Goal: Task Accomplishment & Management: Complete application form

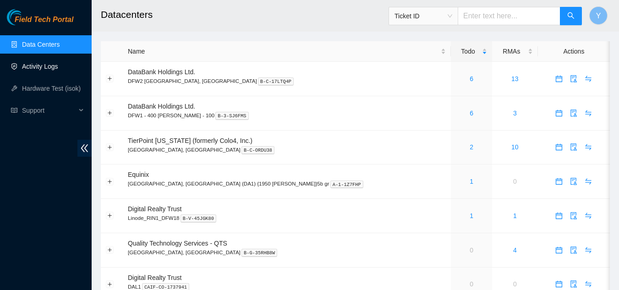
click at [39, 69] on link "Activity Logs" at bounding box center [40, 66] width 36 height 7
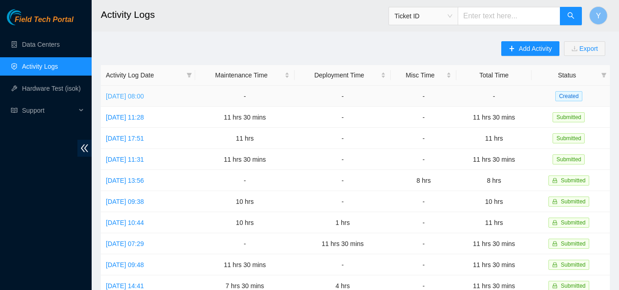
click at [143, 95] on link "[DATE] 08:00" at bounding box center [125, 96] width 38 height 7
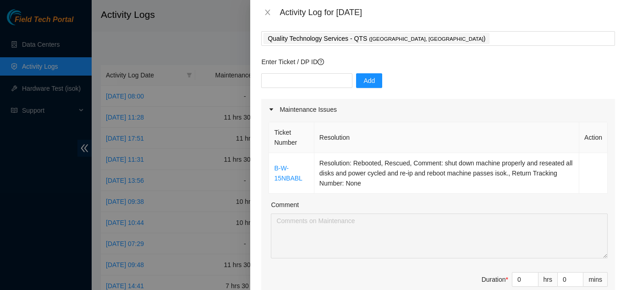
scroll to position [46, 0]
drag, startPoint x: 303, startPoint y: 180, endPoint x: 274, endPoint y: 169, distance: 30.7
click at [274, 169] on td "B-W-15NBABL" at bounding box center [291, 174] width 45 height 41
copy link "B-W-15NBABL"
click at [286, 82] on input "text" at bounding box center [306, 81] width 91 height 15
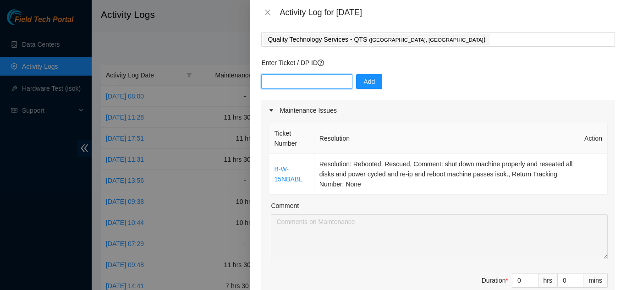
paste input "Started the day at QTS [PERSON_NAME] working on ticket B-V-5OU88ZH alongside [P…"
type input "S"
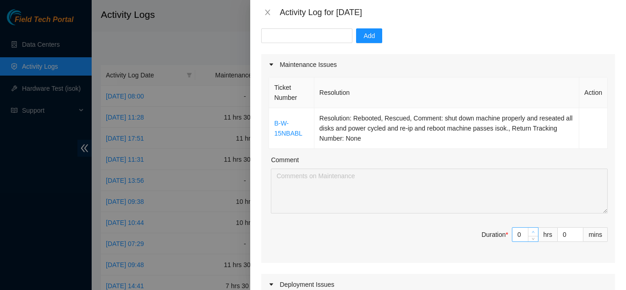
type input "1"
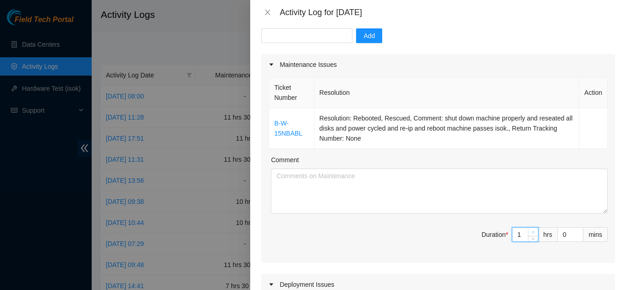
click at [532, 232] on icon "up" at bounding box center [533, 232] width 3 height 3
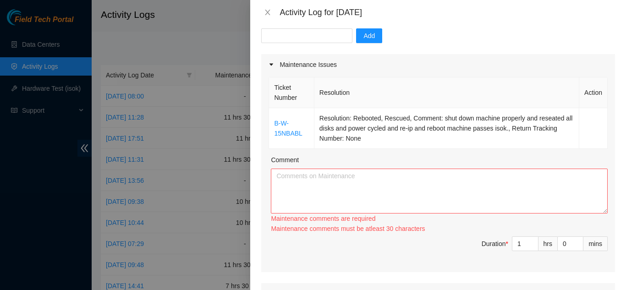
click at [527, 232] on div "Maintenance comments must be atleast 30 characters" at bounding box center [439, 229] width 337 height 10
click at [517, 243] on input "1" at bounding box center [525, 244] width 26 height 14
type input "0"
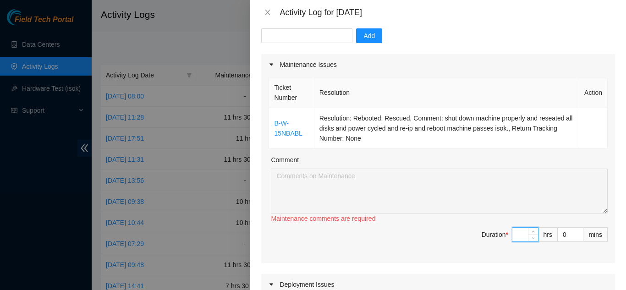
type input "1"
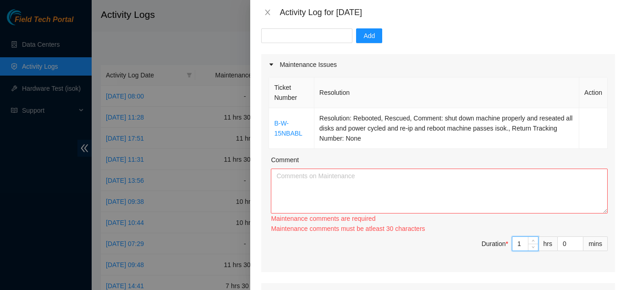
type input "11"
click at [563, 243] on input "0" at bounding box center [570, 244] width 25 height 14
type input "3"
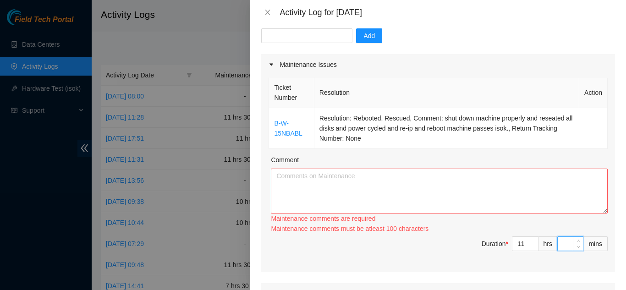
type input "3"
type input "30"
click at [301, 177] on textarea "Comment" at bounding box center [439, 191] width 337 height 45
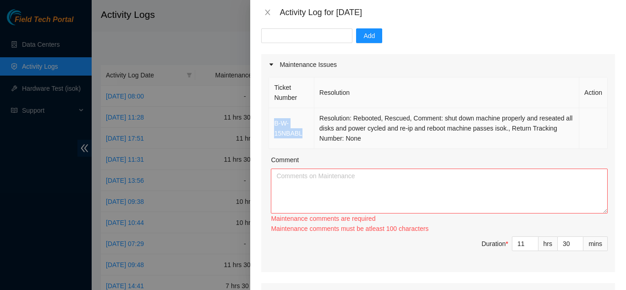
drag, startPoint x: 302, startPoint y: 133, endPoint x: 275, endPoint y: 127, distance: 27.8
click at [275, 127] on td "B-W-15NBABL" at bounding box center [291, 128] width 45 height 41
copy link "B-W-15NBABL"
click at [269, 33] on input "text" at bounding box center [306, 35] width 91 height 15
paste input "B-W-15NBABL"
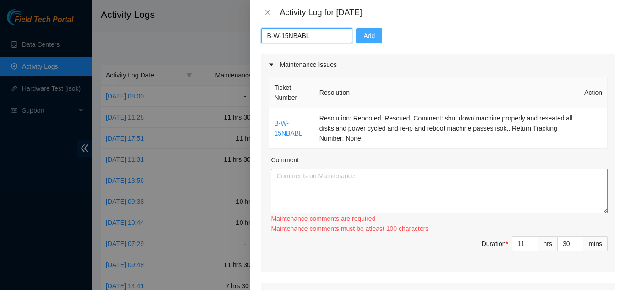
type input "B-W-15NBABL"
click at [363, 35] on span "Add" at bounding box center [368, 36] width 11 height 10
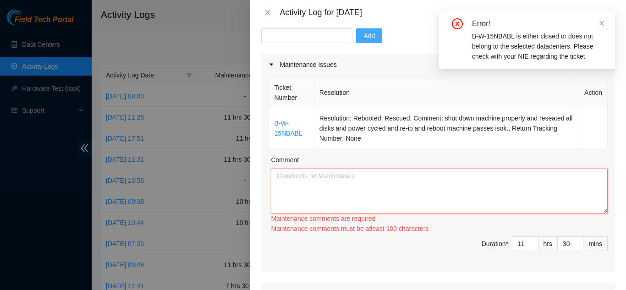
click at [306, 179] on textarea "Comment" at bounding box center [439, 191] width 337 height 45
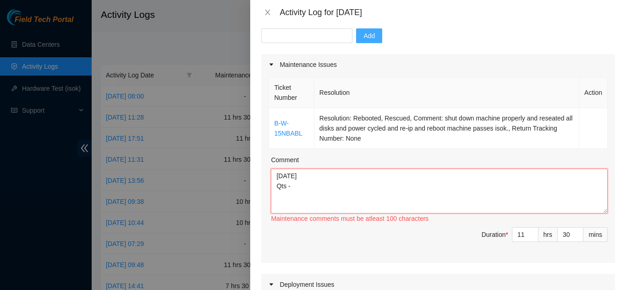
paste textarea "Started the day at QTS [PERSON_NAME] working on ticket B-V-5OU88ZH alongside [P…"
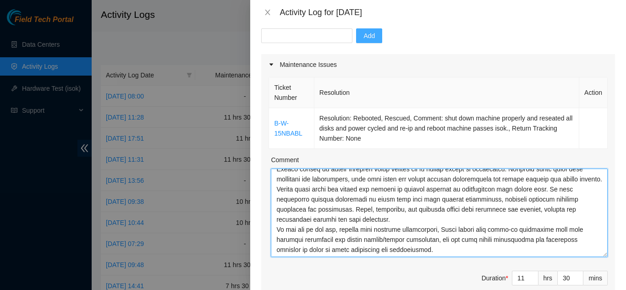
scroll to position [221, 0]
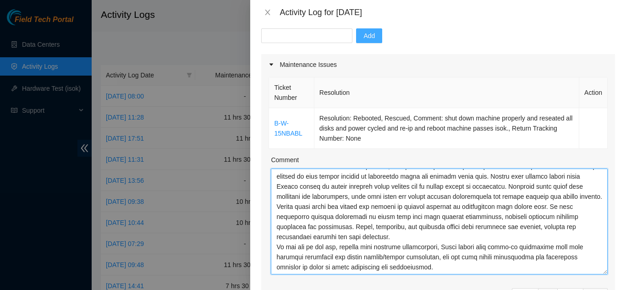
drag, startPoint x: 599, startPoint y: 211, endPoint x: 605, endPoint y: 272, distance: 61.2
click at [605, 272] on div "Ticket Number Resolution Action B-W-15NBABL Resolution: Rebooted, Rescued, Comm…" at bounding box center [438, 199] width 354 height 249
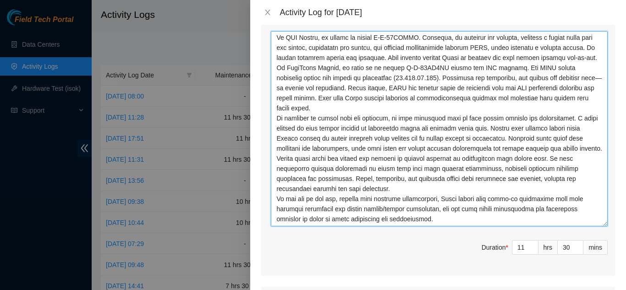
scroll to position [125, 0]
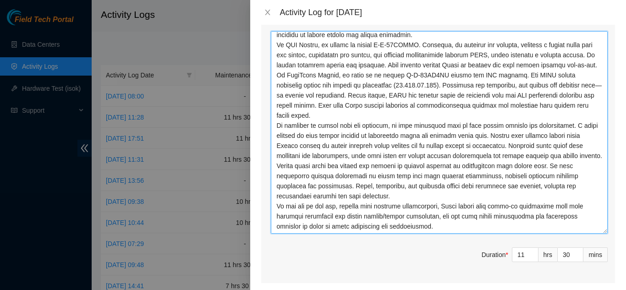
drag, startPoint x: 599, startPoint y: 136, endPoint x: 610, endPoint y: 233, distance: 97.3
click at [610, 233] on div "Note: This activity log is for informational purposes only. You will not be pai…" at bounding box center [438, 157] width 376 height 265
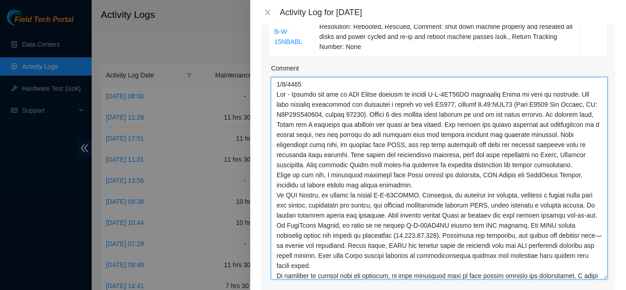
scroll to position [138, 0]
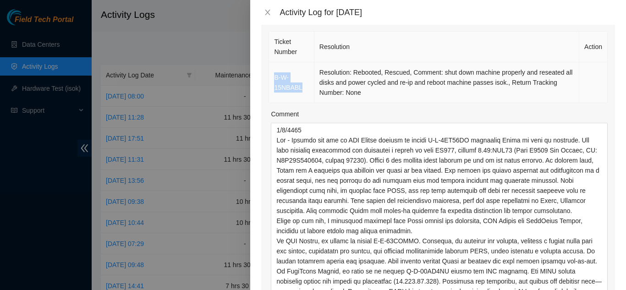
drag, startPoint x: 303, startPoint y: 87, endPoint x: 275, endPoint y: 79, distance: 28.5
click at [275, 79] on td "B-W-15NBABL" at bounding box center [291, 82] width 45 height 41
copy link "B-W-15NBABL"
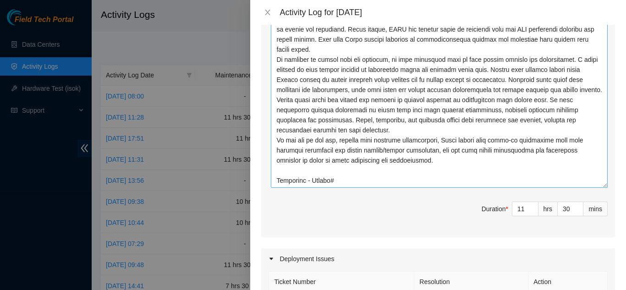
scroll to position [145, 0]
click at [331, 179] on textarea "Comment" at bounding box center [439, 86] width 337 height 203
paste textarea "B-W-15NBABL"
click at [303, 180] on textarea "Comment" at bounding box center [439, 86] width 337 height 203
drag, startPoint x: 346, startPoint y: 182, endPoint x: 280, endPoint y: 182, distance: 66.0
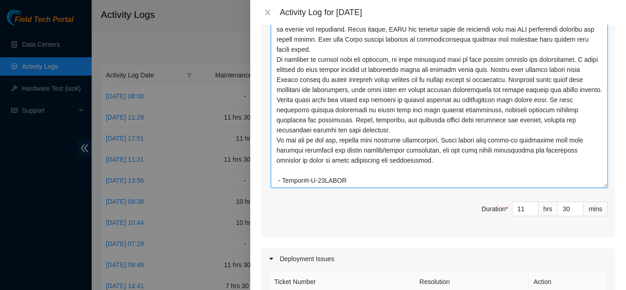
click at [280, 182] on textarea "Comment" at bounding box center [439, 86] width 337 height 203
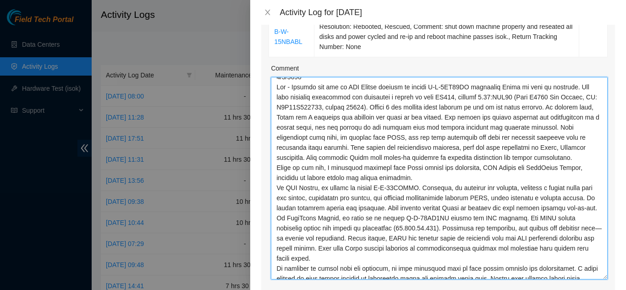
scroll to position [0, 0]
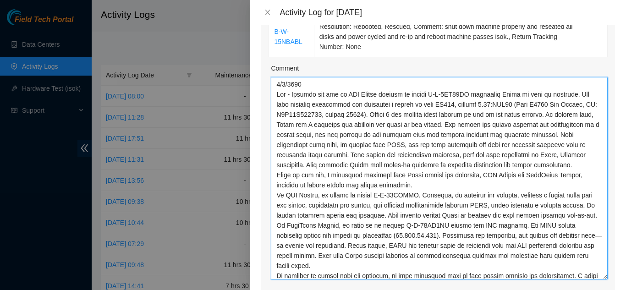
click at [303, 84] on textarea "Comment" at bounding box center [439, 178] width 337 height 203
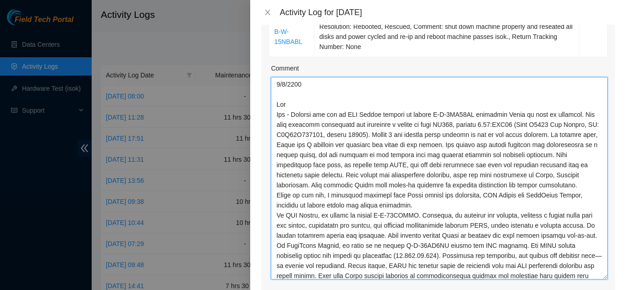
paste textarea "- Ticket#B-W-15NBABL"
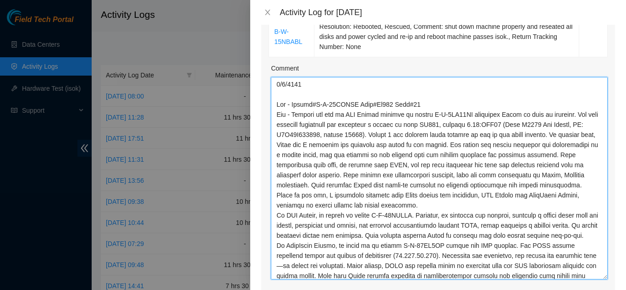
scroll to position [138, 0]
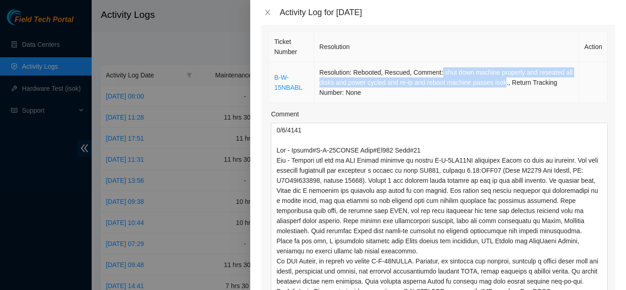
drag, startPoint x: 439, startPoint y: 72, endPoint x: 511, endPoint y: 79, distance: 72.7
click at [511, 79] on td "Resolution: Rebooted, Rescued, Comment: shut down machine properly and reseated…" at bounding box center [446, 82] width 265 height 41
copy td "shut down machine properly and reseated all disks and power cycled and re-ip an…"
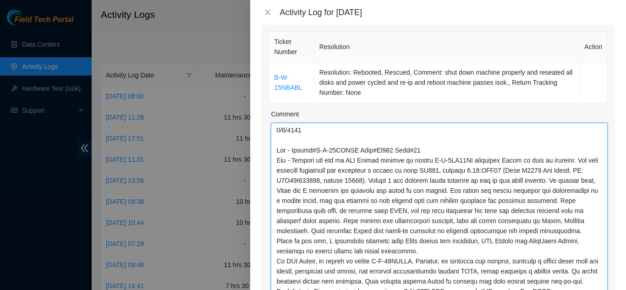
click at [429, 151] on textarea "Comment" at bounding box center [439, 224] width 337 height 203
paste textarea "shut down machine properly and reseated all disks and power cycled and re-ip an…"
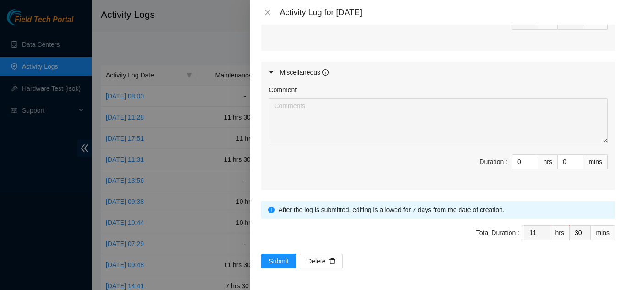
scroll to position [652, 0]
type textarea "[DATE] Qts - Ticket#B-W-15NBABL Rack#Bp100 Mach#22 - shut down machine properly…"
click at [275, 259] on span "Submit" at bounding box center [279, 261] width 20 height 10
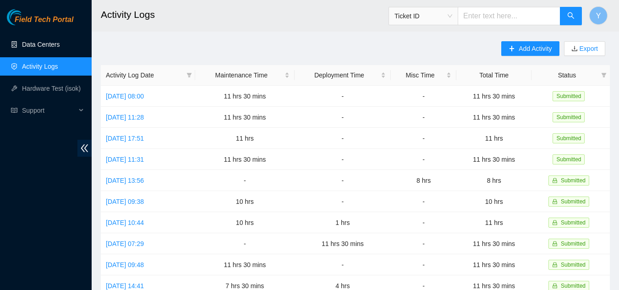
click at [44, 42] on link "Data Centers" at bounding box center [41, 44] width 38 height 7
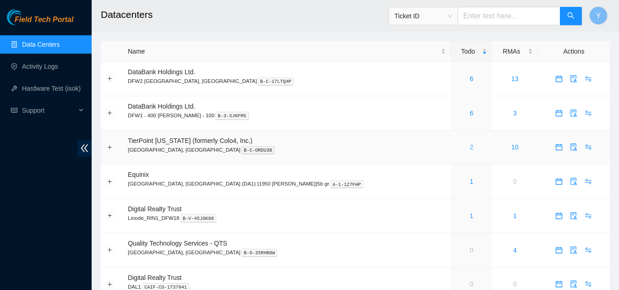
click at [470, 143] on link "2" at bounding box center [472, 146] width 4 height 7
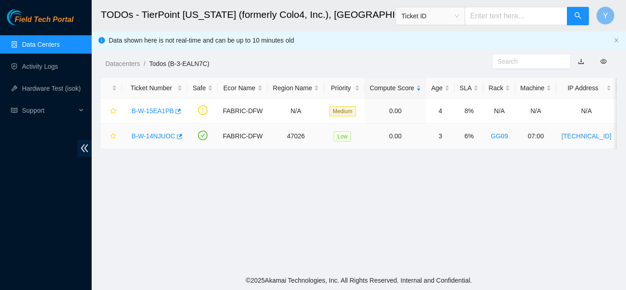
click at [152, 137] on link "B-W-14NJUOC" at bounding box center [154, 135] width 44 height 7
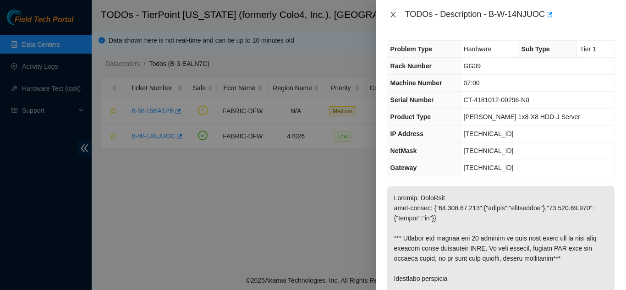
click at [391, 15] on icon "close" at bounding box center [393, 14] width 7 height 7
